Goal: Transaction & Acquisition: Purchase product/service

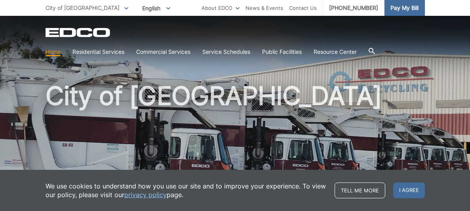
click at [407, 8] on span "Pay My Bill" at bounding box center [404, 8] width 28 height 9
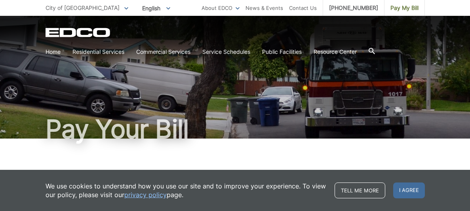
click at [94, 8] on ul "City of El Cajon To change your zip code, enter it below and press change. Chan…" at bounding box center [124, 8] width 156 height 16
click at [124, 8] on icon at bounding box center [126, 8] width 4 height 2
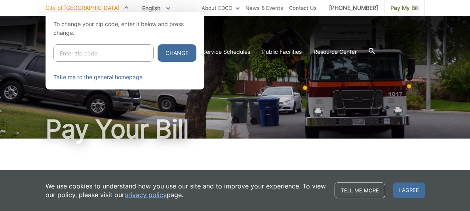
click at [124, 51] on input "Enter zip code" at bounding box center [103, 52] width 100 height 17
type input "92021"
click at [177, 56] on button "Change" at bounding box center [177, 52] width 39 height 17
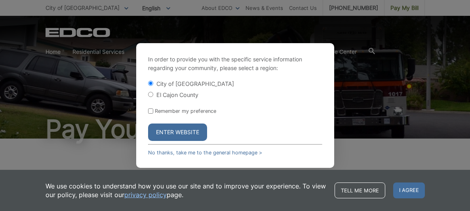
click at [175, 130] on button "Enter Website" at bounding box center [177, 132] width 59 height 17
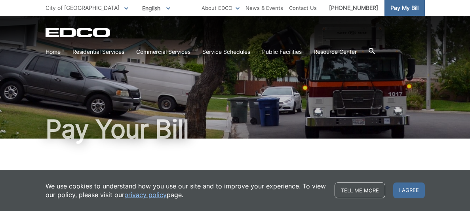
click at [404, 12] on link "Pay My Bill" at bounding box center [405, 8] width 40 height 16
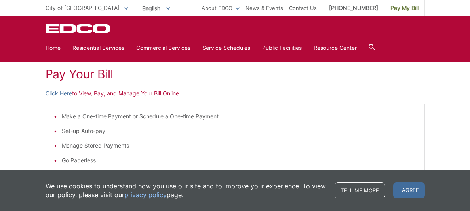
scroll to position [83, 0]
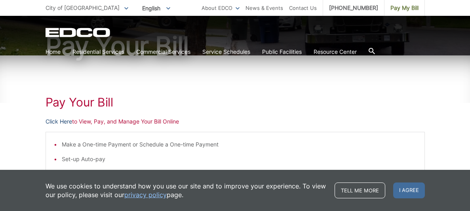
click at [59, 119] on link "Click Here" at bounding box center [59, 121] width 27 height 9
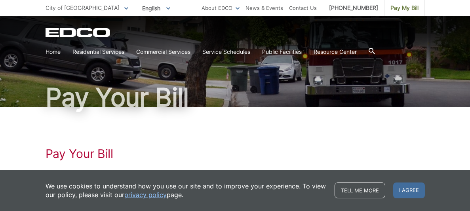
scroll to position [0, 0]
